Goal: Find specific fact: Find specific fact

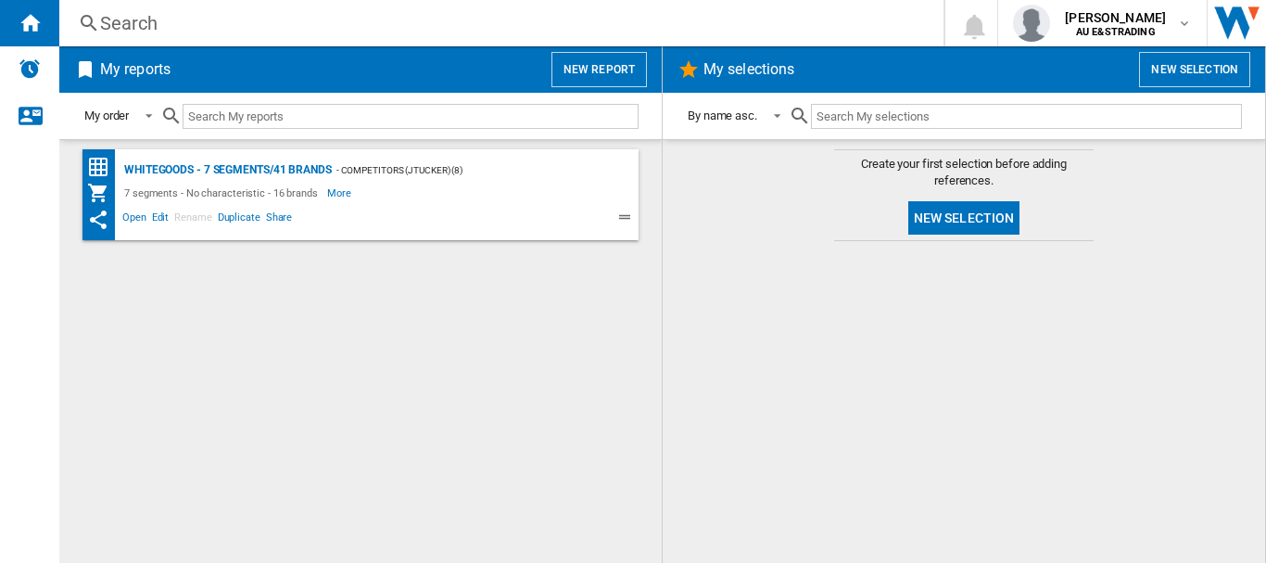
click at [171, 34] on div "Search" at bounding box center [497, 23] width 795 height 26
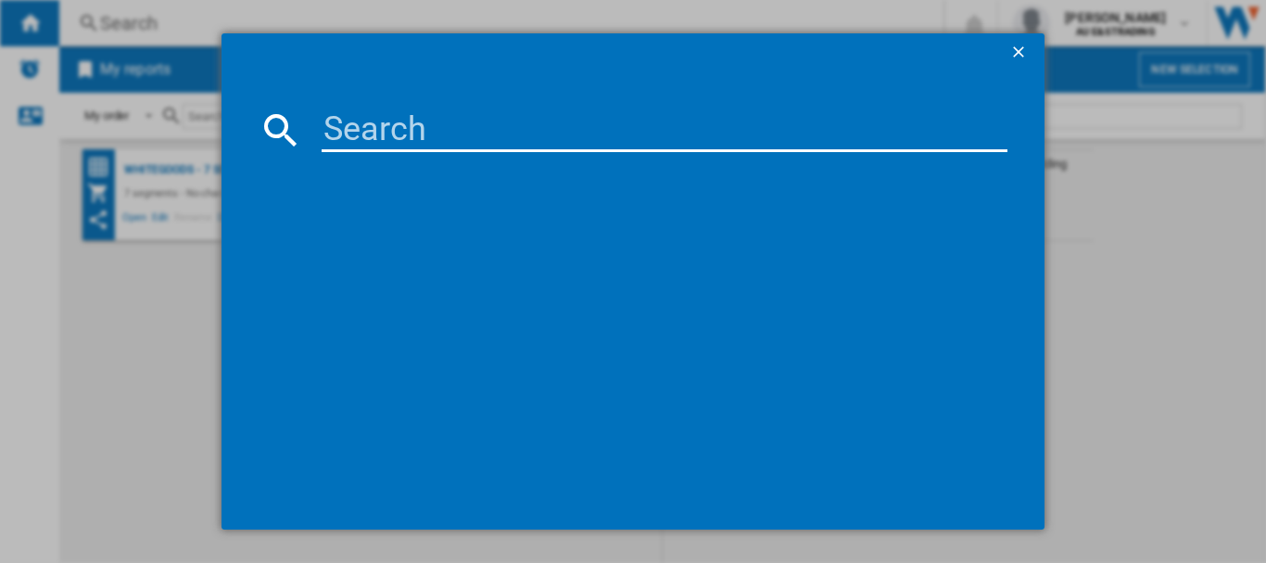
paste input "WGG244ARAU"
type input "WGG244ARAU"
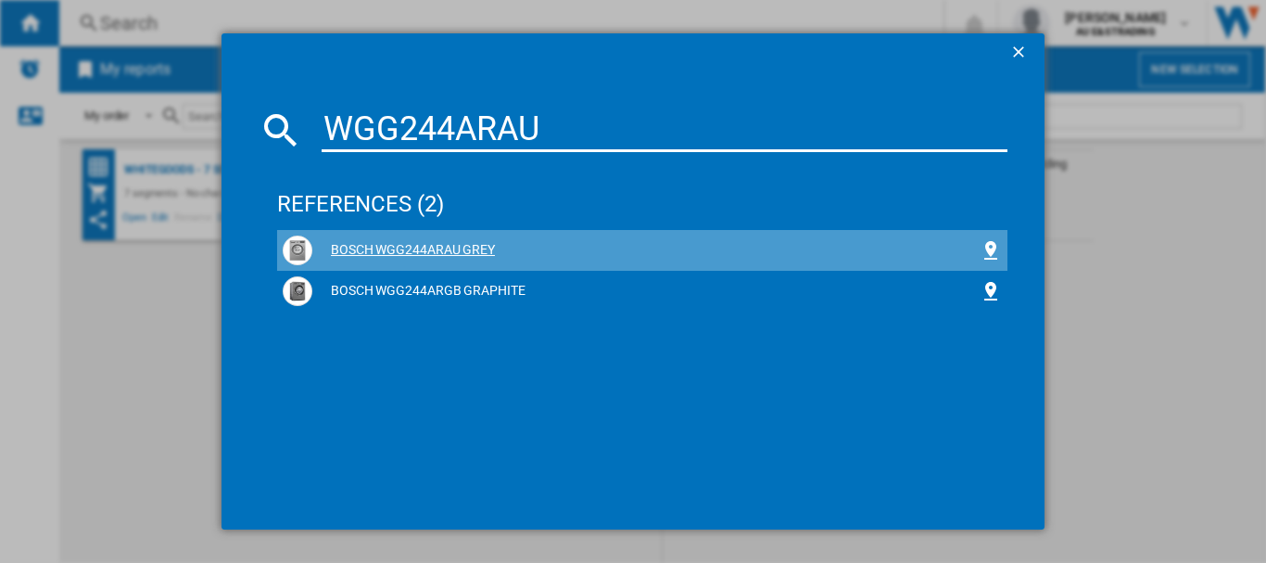
click at [461, 249] on div "BOSCH WGG244ARAU GREY" at bounding box center [645, 250] width 667 height 19
